Goal: Transaction & Acquisition: Obtain resource

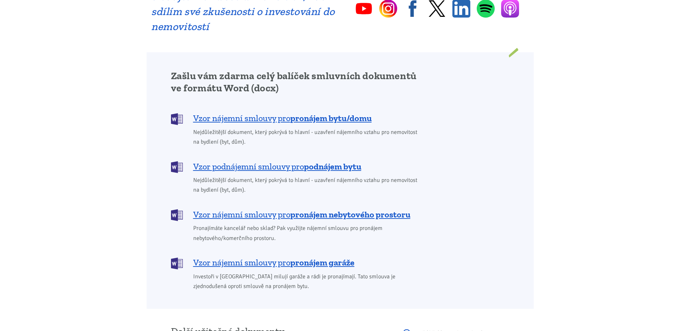
scroll to position [502, 0]
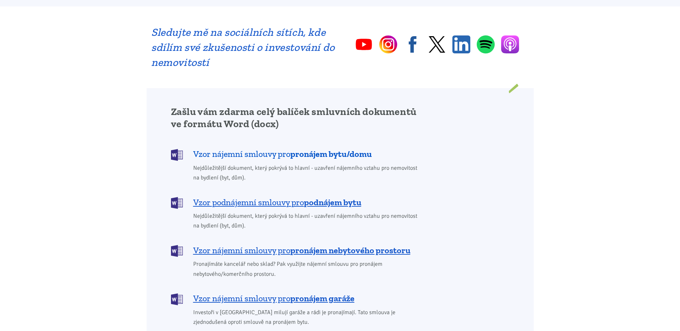
click at [231, 148] on span "Vzor nájemní smlouvy pro pronájem bytu/domu" at bounding box center [282, 153] width 178 height 11
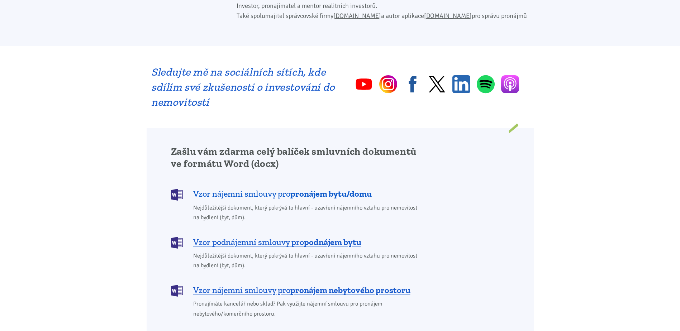
scroll to position [409, 0]
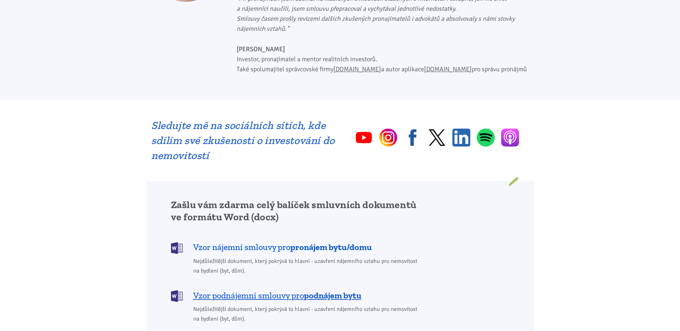
click at [325, 242] on b "pronájem bytu/domu" at bounding box center [330, 247] width 81 height 10
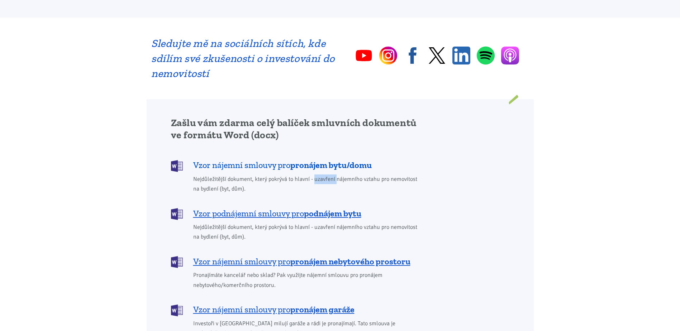
click at [325, 237] on div "Zašlu vám zdarma celý balíček smluvních dokumentů ve formátu Word (docx) Vzor n…" at bounding box center [296, 227] width 261 height 221
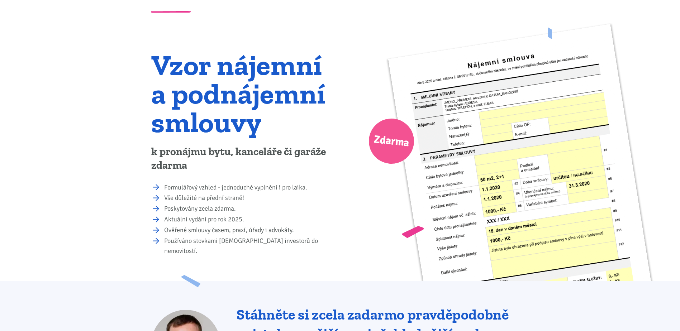
scroll to position [0, 0]
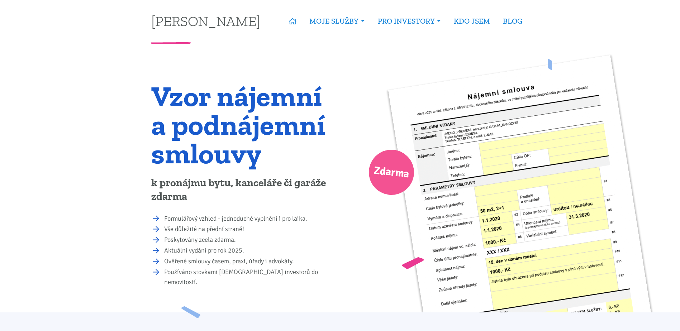
click at [164, 218] on li "Formulářový vzhled - jednoduché vyplnění i pro laika." at bounding box center [249, 219] width 171 height 10
click at [254, 220] on li "Formulářový vzhled - jednoduché vyplnění i pro laika." at bounding box center [249, 219] width 171 height 10
click at [207, 227] on li "Vše důležité na přední straně!" at bounding box center [249, 229] width 171 height 10
click at [202, 239] on li "Poskytovány zcela zdarma." at bounding box center [249, 240] width 171 height 10
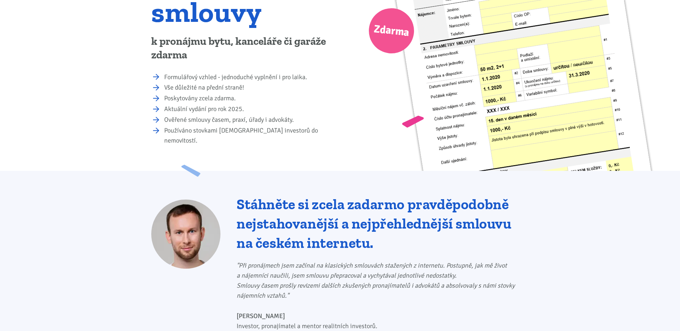
scroll to position [143, 0]
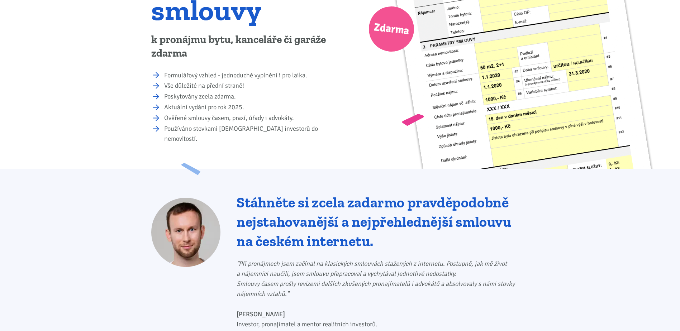
click at [317, 193] on h2 "Stáhněte si zcela zadarmo pravděpodobně nejstahovanější a nejpřehlednější smlou…" at bounding box center [383, 222] width 292 height 58
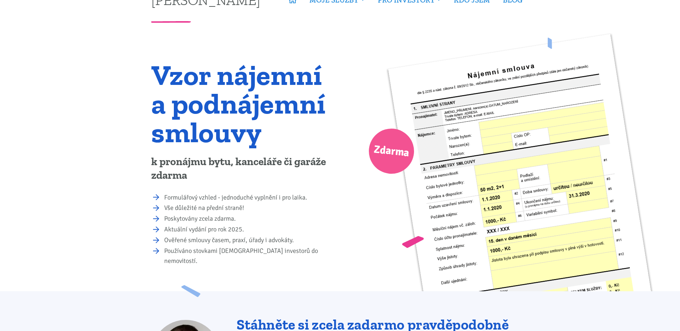
scroll to position [0, 0]
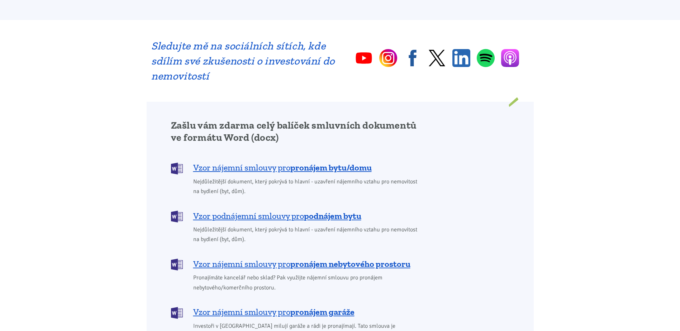
scroll to position [502, 0]
